Goal: Contribute content: Add original content to the website for others to see

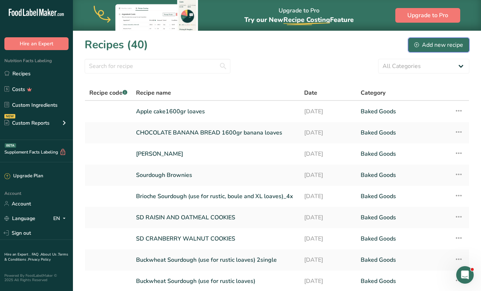
click at [427, 48] on div "Add new recipe" at bounding box center [439, 45] width 49 height 9
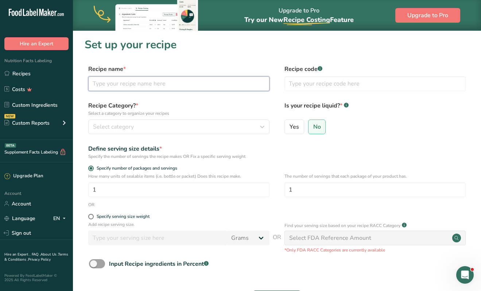
click at [224, 79] on input "text" at bounding box center [178, 83] width 181 height 15
type input "C"
type input "Cranberry and Pecan Scones"
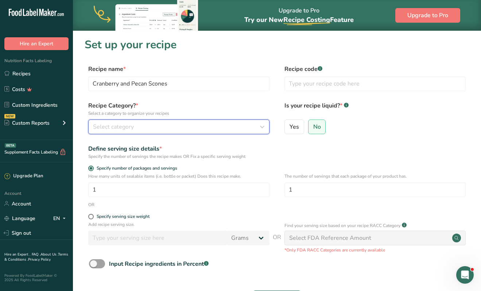
click at [184, 127] on div "Select category" at bounding box center [177, 126] width 168 height 9
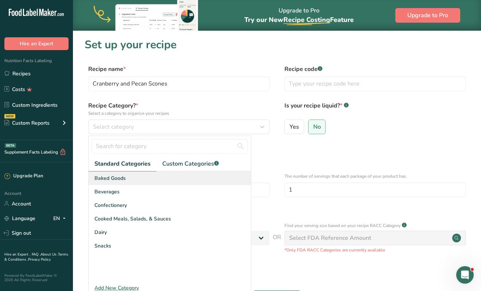
click at [119, 175] on span "Baked Goods" at bounding box center [110, 178] width 31 height 8
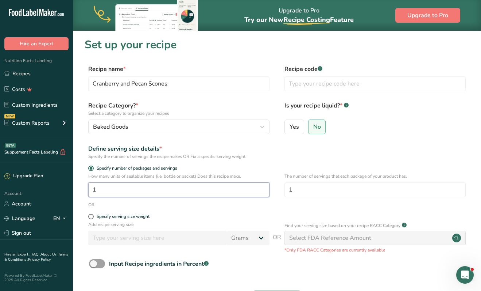
click at [167, 189] on input "1" at bounding box center [178, 189] width 181 height 15
type input "13"
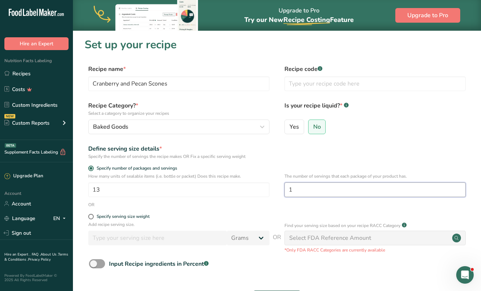
click at [309, 185] on input "1" at bounding box center [375, 189] width 181 height 15
type input "6"
click at [185, 214] on label "Specify serving size weight" at bounding box center [178, 216] width 181 height 5
click at [93, 214] on input "Specify serving size weight" at bounding box center [90, 216] width 5 height 5
radio input "true"
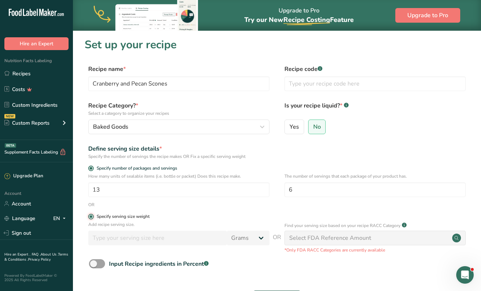
radio input "false"
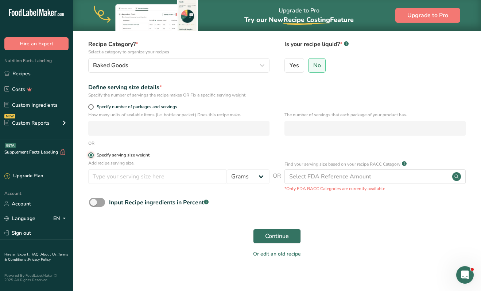
scroll to position [68, 0]
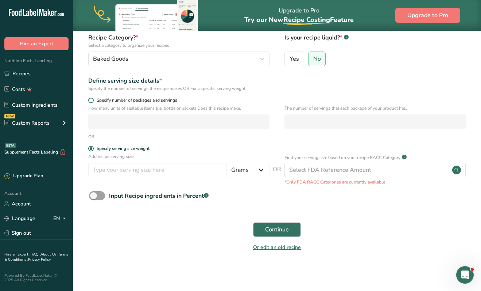
click at [91, 100] on span at bounding box center [90, 99] width 5 height 5
click at [91, 100] on input "Specify number of packages and servings" at bounding box center [90, 100] width 5 height 5
radio input "true"
radio input "false"
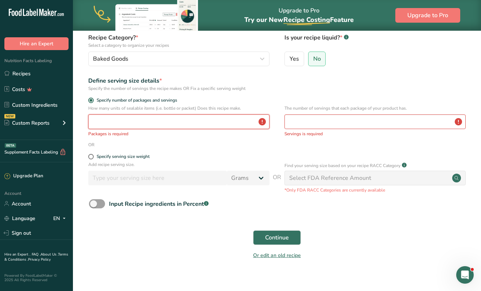
click at [131, 123] on input "number" at bounding box center [178, 121] width 181 height 15
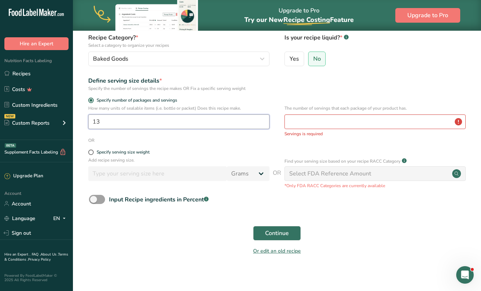
type input "13"
click at [320, 123] on input "number" at bounding box center [375, 121] width 181 height 15
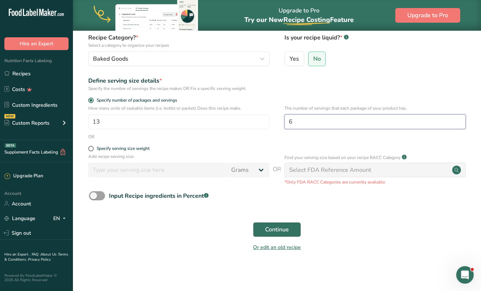
type input "6"
click at [275, 225] on span "Continue" at bounding box center [277, 229] width 24 height 9
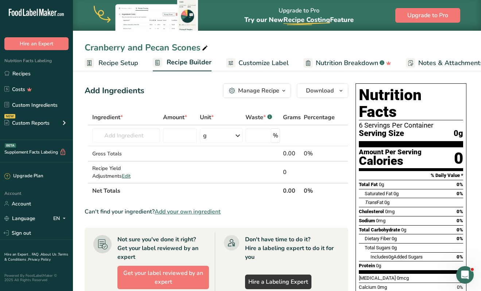
click at [204, 47] on icon at bounding box center [205, 48] width 7 height 10
type input "Cranberry and Pecan Scones 6pk"
click at [127, 136] on input "text" at bounding box center [126, 135] width 68 height 15
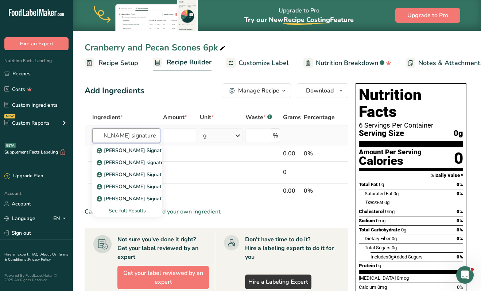
scroll to position [0, 25]
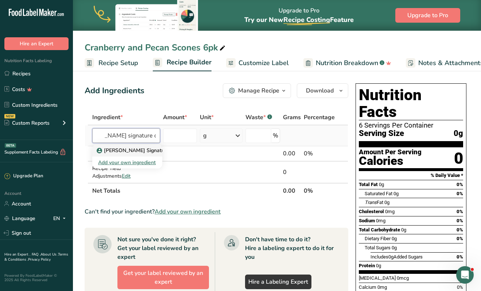
type input "[PERSON_NAME] signature organic flo"
click at [111, 153] on p "[PERSON_NAME] Signature Organic Wheat Flour, all-purpose, 11,5% protein, unblea…" at bounding box center [221, 150] width 246 height 8
type input "[PERSON_NAME] Signature Organic Wheat Flour, all-purpose, 11,5% protein, unblea…"
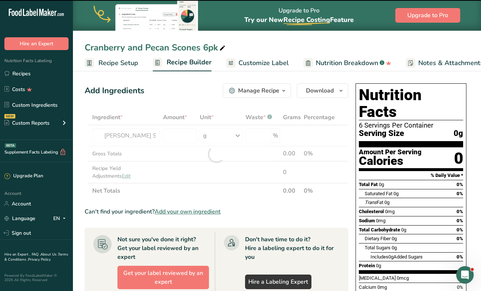
type input "0"
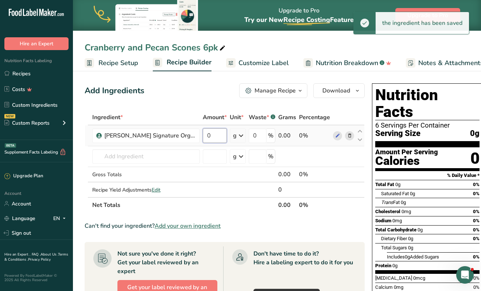
click at [211, 137] on input "0" at bounding box center [215, 135] width 24 height 15
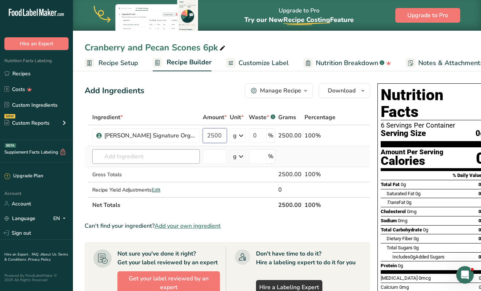
type input "2500"
click at [122, 159] on div "Ingredient * Amount * Unit * Waste * .a-a{fill:#347362;}.b-a{fill:#fff;} Grams …" at bounding box center [228, 160] width 286 height 103
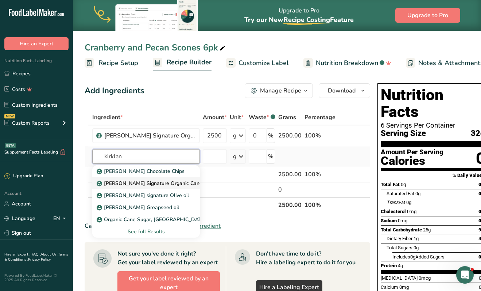
type input "kirklan"
click at [118, 184] on p "[PERSON_NAME] Signature Organic Cane Sugar" at bounding box center [158, 183] width 120 height 8
type input "[PERSON_NAME] Signature Organic Cane Sugar"
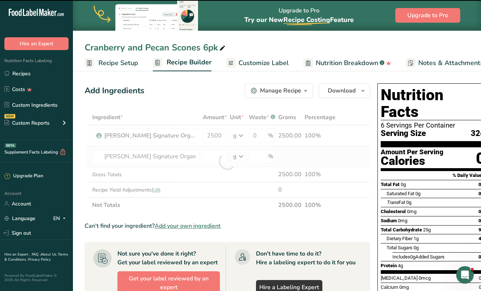
type input "0"
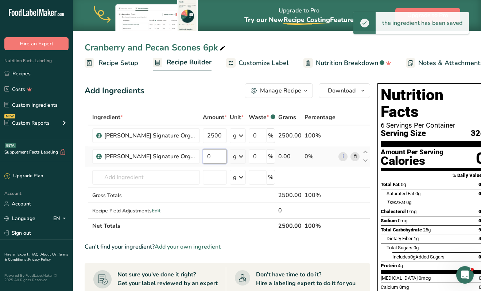
click at [211, 158] on input "0" at bounding box center [215, 156] width 24 height 15
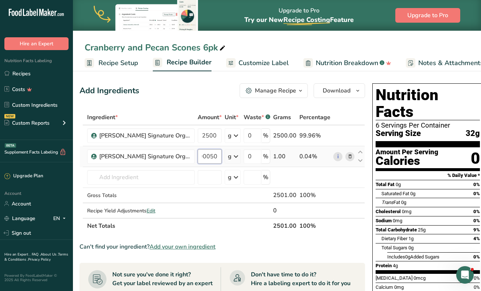
scroll to position [0, 14]
type input "1"
type input "1000"
click at [133, 177] on div "Ingredient * Amount * Unit * Waste * .a-a{fill:#347362;}.b-a{fill:#fff;} Grams …" at bounding box center [223, 171] width 286 height 124
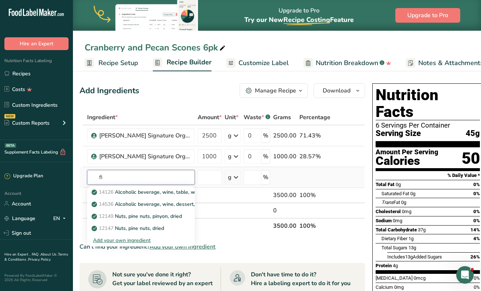
type input "f"
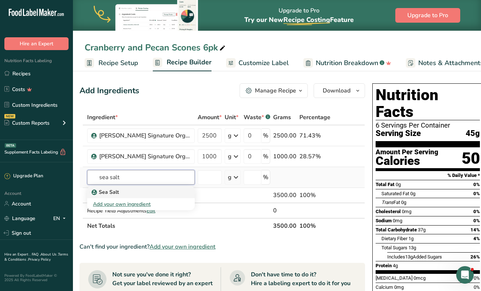
type input "sea salt"
click at [106, 193] on p "Sea Salt" at bounding box center [106, 192] width 26 height 8
type input "Sea Salt"
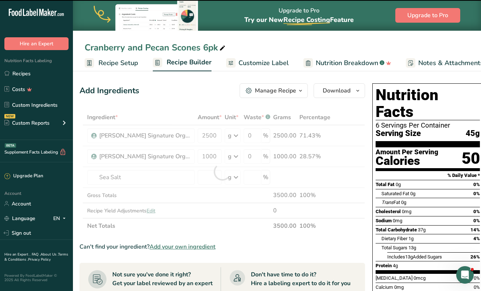
type input "0"
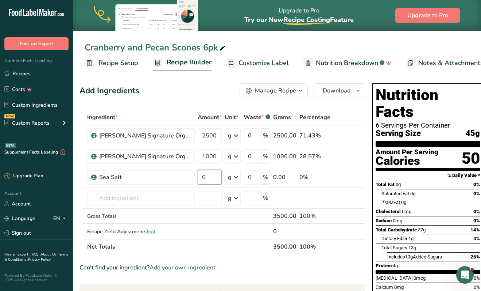
click at [212, 178] on input "0" at bounding box center [210, 177] width 24 height 15
type input "25"
click at [165, 197] on div "Ingredient * Amount * Unit * Waste * .a-a{fill:#347362;}.b-a{fill:#fff;} Grams …" at bounding box center [223, 181] width 286 height 145
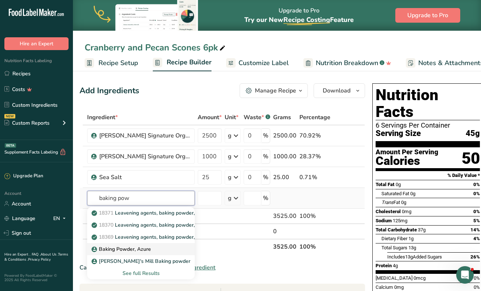
type input "baking pow"
click at [140, 249] on p "Baking Powder, Azure" at bounding box center [122, 249] width 58 height 8
type input "Baking Powder, Azure"
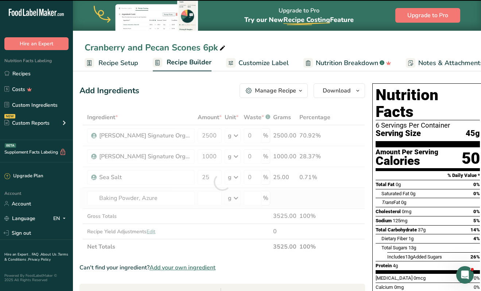
type input "0"
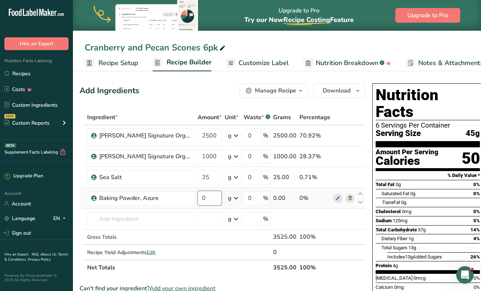
click at [208, 197] on input "0" at bounding box center [210, 198] width 24 height 15
type input "80"
click at [120, 221] on div "Ingredient * Amount * Unit * Waste * .a-a{fill:#347362;}.b-a{fill:#fff;} Grams …" at bounding box center [223, 191] width 286 height 165
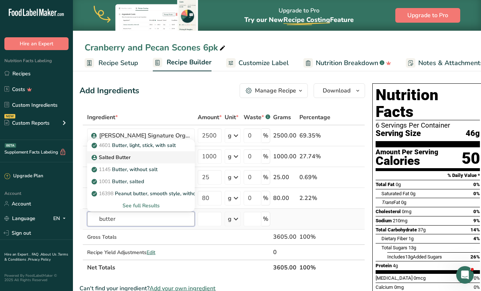
type input "butter"
click at [121, 158] on p "Salted Butter" at bounding box center [112, 157] width 38 height 8
type input "Salted Butter"
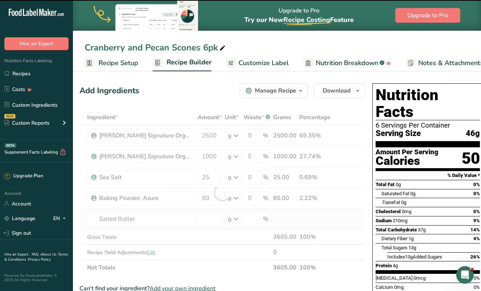
type input "0"
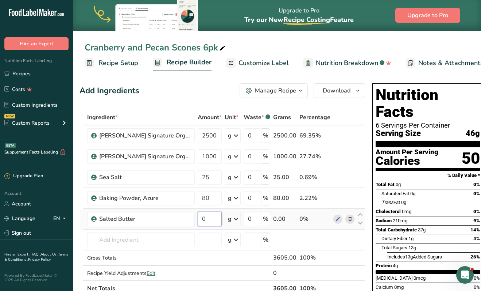
click at [215, 216] on input "0" at bounding box center [210, 218] width 24 height 15
type input "1130"
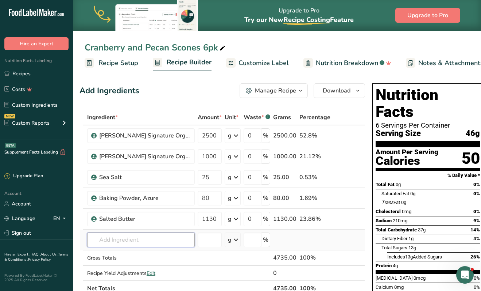
click at [159, 242] on div "Ingredient * Amount * Unit * Waste * .a-a{fill:#347362;}.b-a{fill:#fff;} Grams …" at bounding box center [223, 202] width 286 height 186
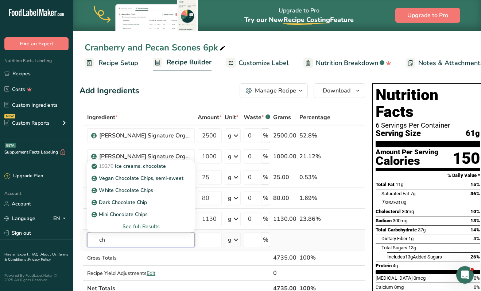
type input "c"
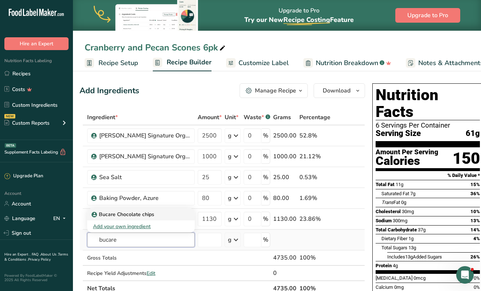
type input "bucare"
click at [142, 211] on p "Bucare Chocolate chips" at bounding box center [123, 214] width 61 height 8
type input "Bucare Chocolate chips"
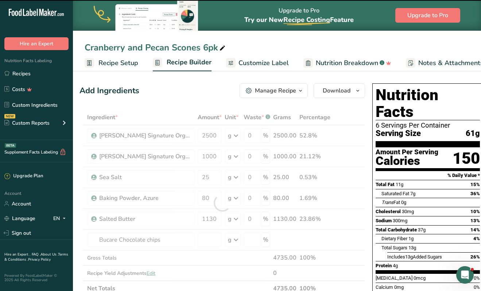
type input "0"
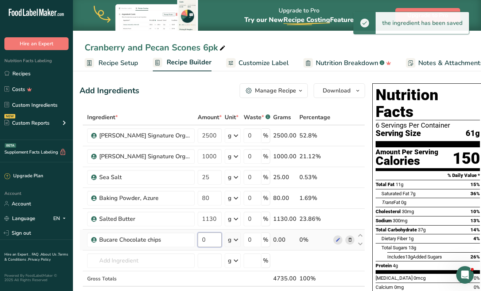
click at [210, 242] on input "0" at bounding box center [210, 239] width 24 height 15
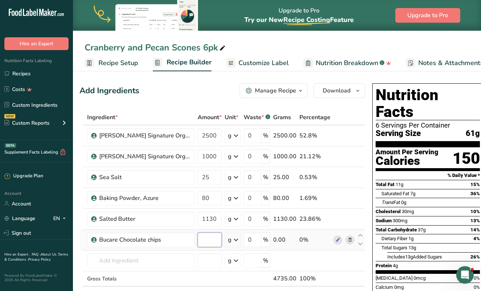
type input "1"
type input "0"
click at [349, 240] on div "Ingredient * Amount * Unit * Waste * .a-a{fill:#347362;}.b-a{fill:#fff;} Grams …" at bounding box center [223, 212] width 286 height 207
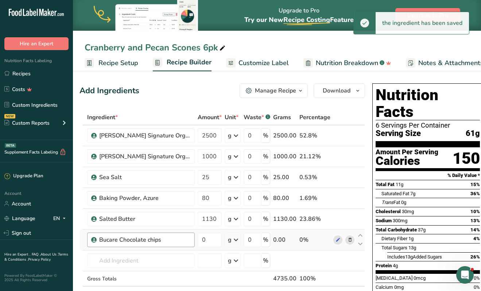
click at [108, 244] on div "Bucare Chocolate chips" at bounding box center [141, 239] width 108 height 15
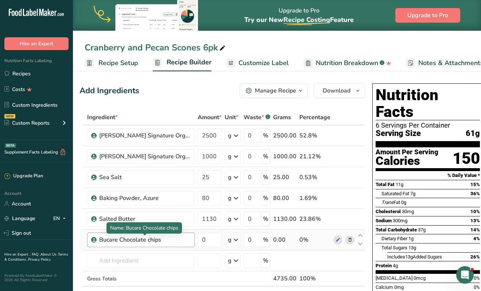
click at [138, 240] on div "Bucare Chocolate chips" at bounding box center [144, 239] width 91 height 9
drag, startPoint x: 170, startPoint y: 238, endPoint x: 108, endPoint y: 238, distance: 61.3
click at [108, 238] on div "Bucare Chocolate chips" at bounding box center [144, 239] width 91 height 9
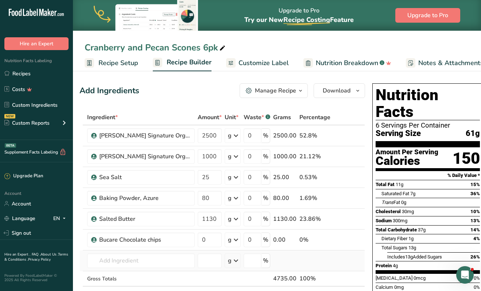
click at [327, 256] on td at bounding box center [315, 260] width 34 height 21
click at [349, 239] on icon at bounding box center [350, 240] width 5 height 8
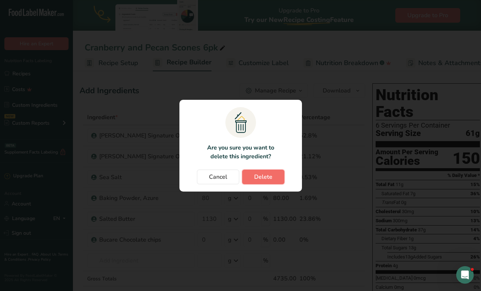
click at [278, 178] on button "Delete" at bounding box center [263, 176] width 42 height 15
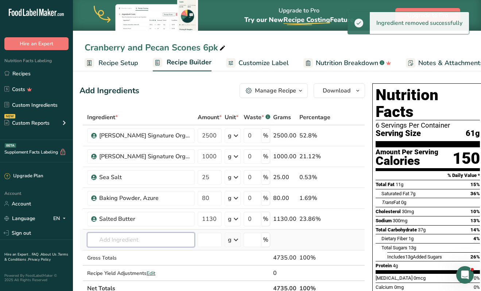
click at [137, 238] on input "text" at bounding box center [141, 239] width 108 height 15
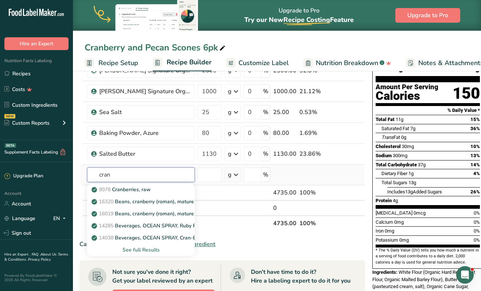
scroll to position [66, 0]
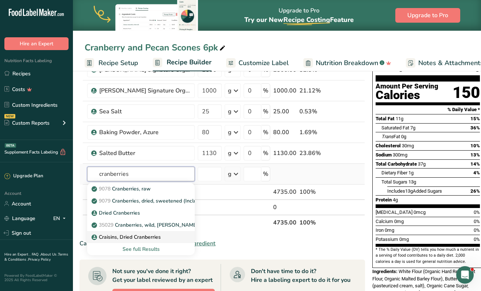
type input "cranberries"
click at [128, 233] on p "Craisins, Dried Cranberries" at bounding box center [127, 237] width 68 height 8
type input "Craisins, Dried Cranberries"
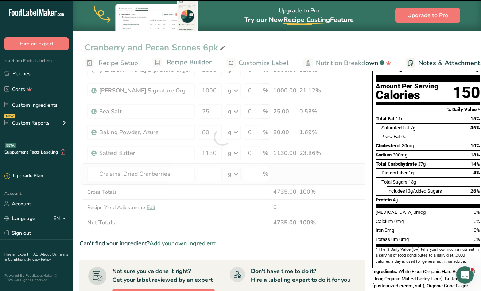
type input "0"
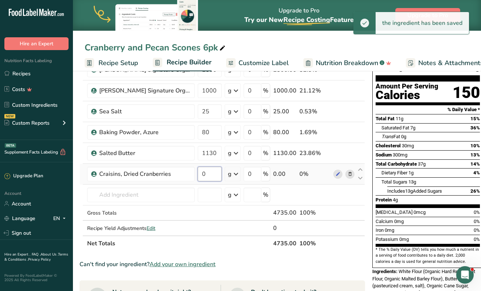
click at [208, 173] on input "0" at bounding box center [210, 173] width 24 height 15
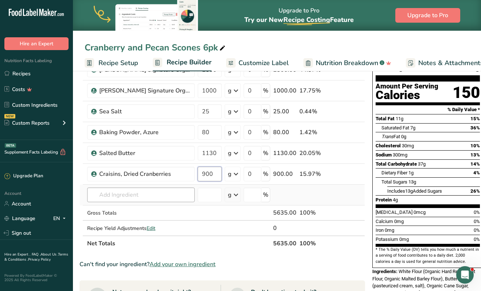
type input "900"
click at [123, 197] on div "Ingredient * Amount * Unit * Waste * .a-a{fill:#347362;}.b-a{fill:#fff;} Grams …" at bounding box center [223, 147] width 286 height 207
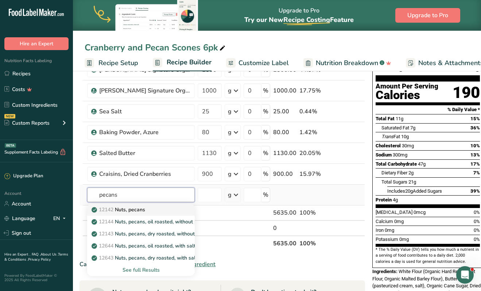
type input "pecans"
click at [122, 209] on p "12142 Nuts, pecans" at bounding box center [119, 209] width 52 height 8
type input "Nuts, pecans"
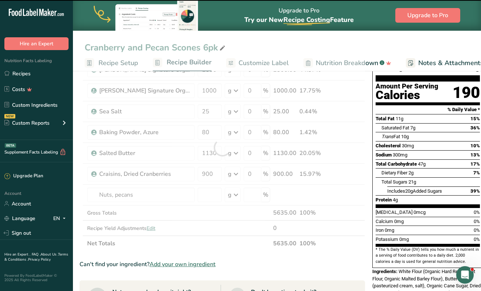
type input "0"
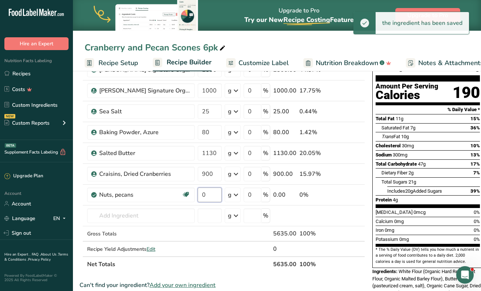
click at [212, 194] on input "0" at bounding box center [210, 194] width 24 height 15
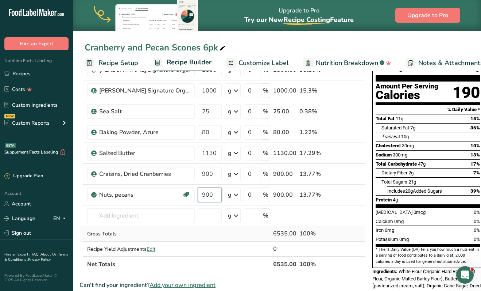
type input "900"
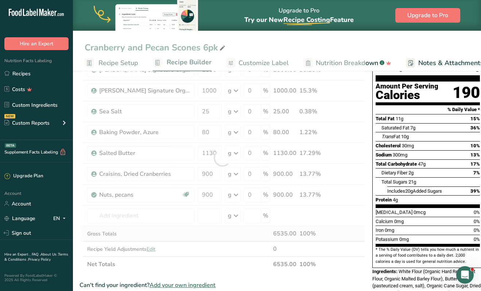
click at [205, 238] on div "Ingredient * Amount * Unit * Waste * .a-a{fill:#347362;}.b-a{fill:#fff;} Grams …" at bounding box center [223, 158] width 286 height 228
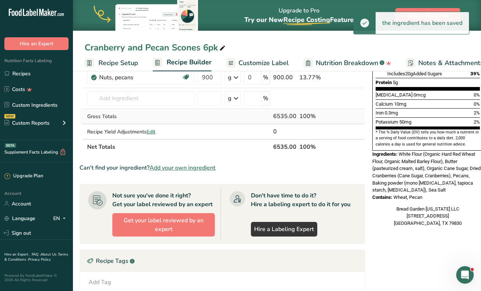
scroll to position [0, 0]
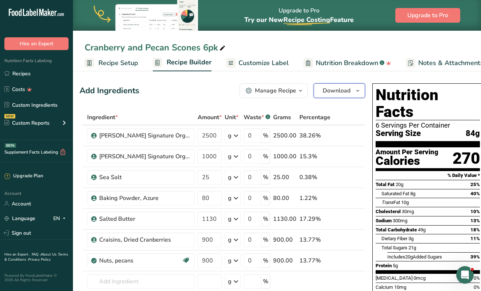
click at [333, 92] on span "Download" at bounding box center [337, 90] width 28 height 9
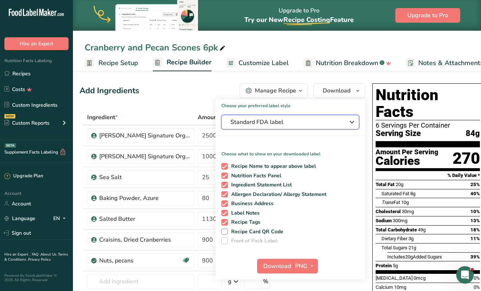
click at [295, 120] on span "Standard FDA label" at bounding box center [285, 122] width 109 height 9
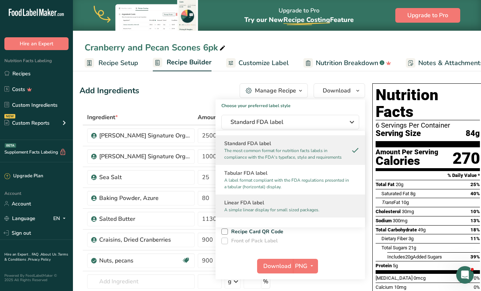
click at [276, 213] on div "Linear FDA label A simple linear display for small sized packages." at bounding box center [291, 205] width 150 height 23
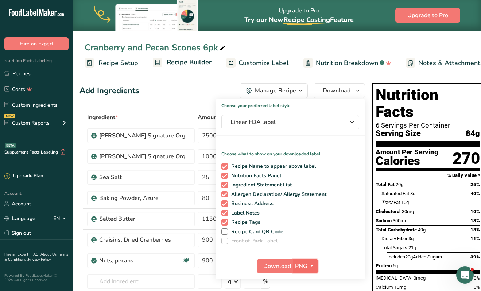
click at [304, 264] on span "PNG" at bounding box center [301, 265] width 12 height 9
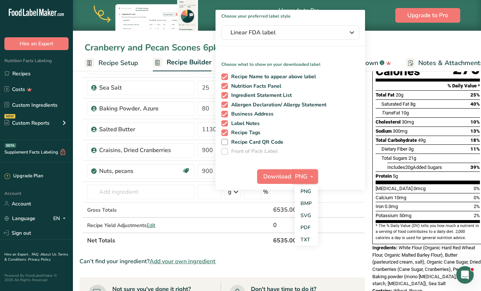
scroll to position [92, 0]
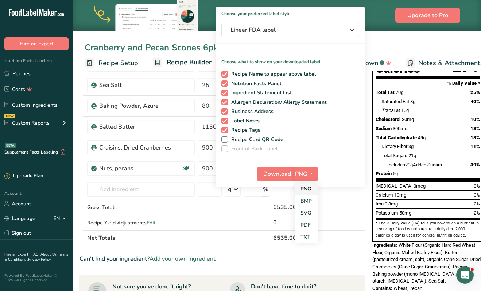
click at [306, 190] on link "PNG" at bounding box center [306, 188] width 23 height 12
click at [274, 173] on span "Download" at bounding box center [278, 173] width 28 height 9
